Goal: Task Accomplishment & Management: Manage account settings

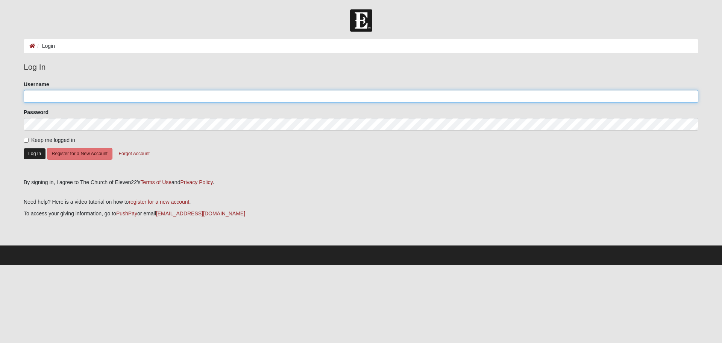
type input "[EMAIL_ADDRESS][DOMAIN_NAME]"
click at [32, 154] on button "Log In" at bounding box center [35, 153] width 22 height 11
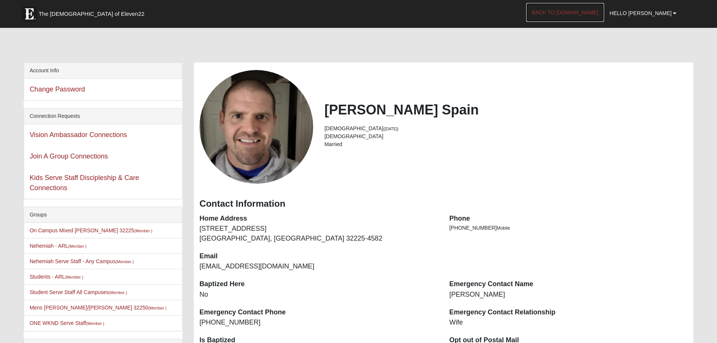
click at [602, 7] on link "Back to [DOMAIN_NAME]" at bounding box center [565, 12] width 78 height 19
